Goal: Find specific page/section: Find specific page/section

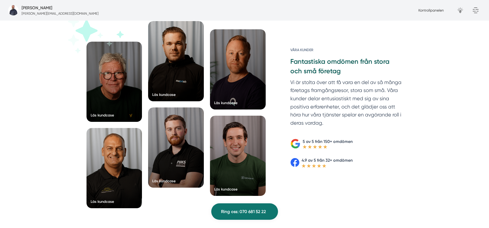
scroll to position [811, 0]
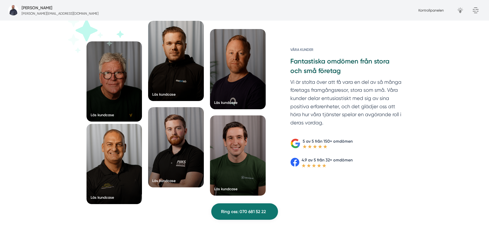
click at [108, 173] on div at bounding box center [115, 164] width 56 height 80
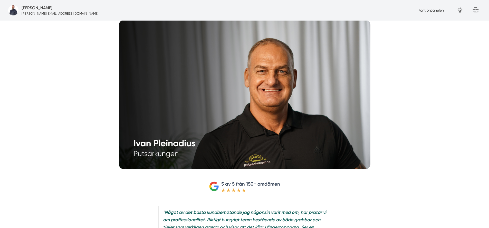
scroll to position [185, 0]
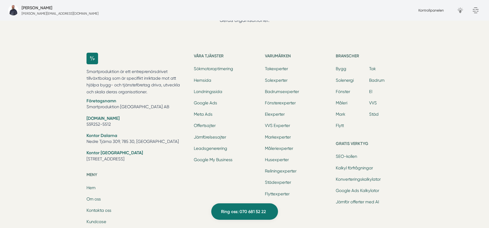
scroll to position [1643, 0]
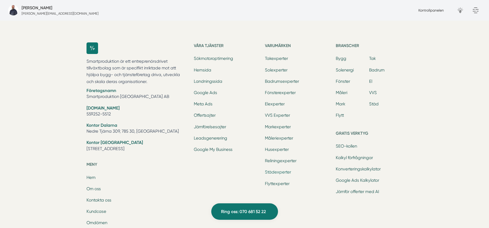
click at [286, 172] on link "Städexperter" at bounding box center [278, 171] width 26 height 5
click at [275, 186] on li "Flyttexperter" at bounding box center [298, 183] width 67 height 7
click at [275, 183] on link "Flyttexperter" at bounding box center [277, 183] width 25 height 5
